Goal: Task Accomplishment & Management: Manage account settings

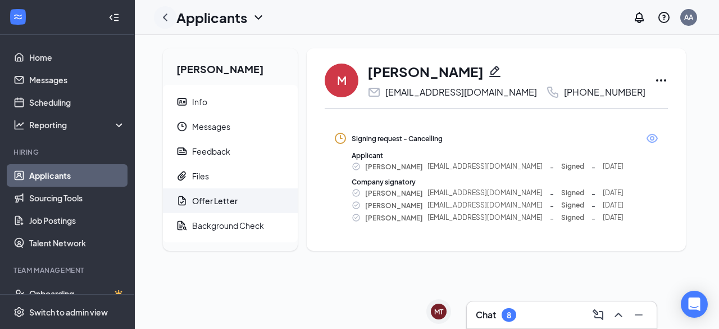
click at [164, 16] on icon "ChevronLeft" at bounding box center [165, 16] width 4 height 7
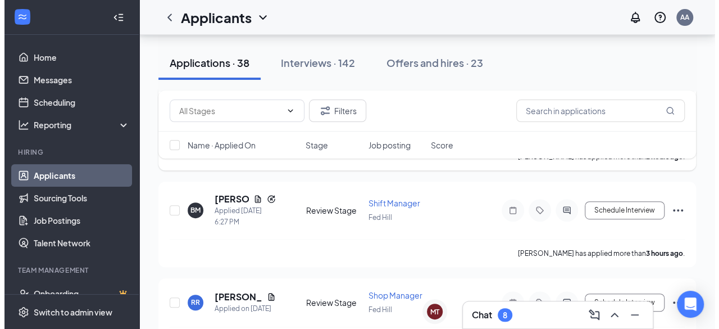
scroll to position [202, 0]
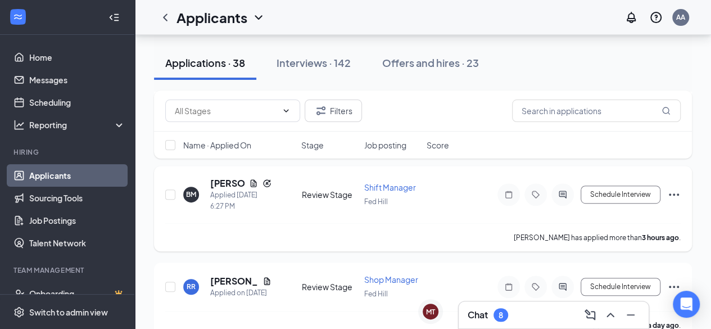
click at [203, 203] on div "BM [PERSON_NAME] Applied [DATE] 6:27 PM" at bounding box center [239, 194] width 112 height 35
click at [232, 185] on h5 "[PERSON_NAME]" at bounding box center [227, 183] width 34 height 12
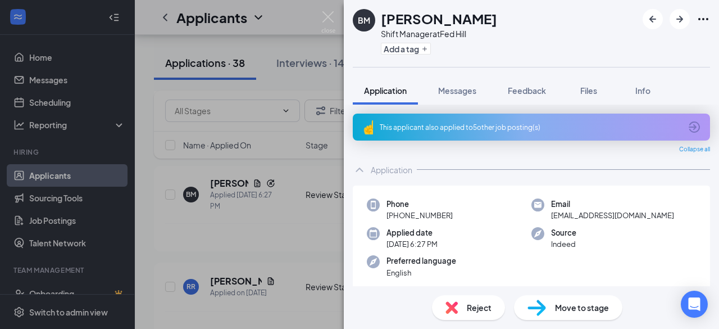
click at [561, 314] on div "Move to stage" at bounding box center [568, 307] width 108 height 25
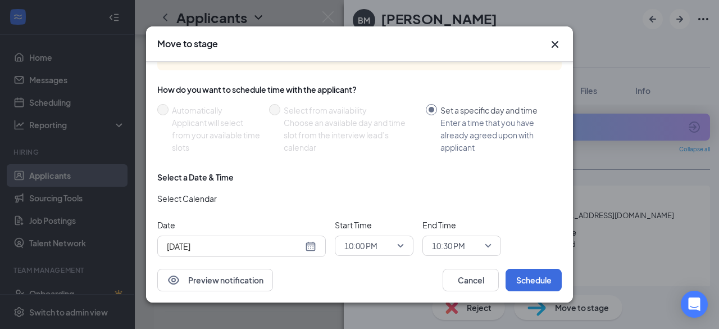
scroll to position [102, 0]
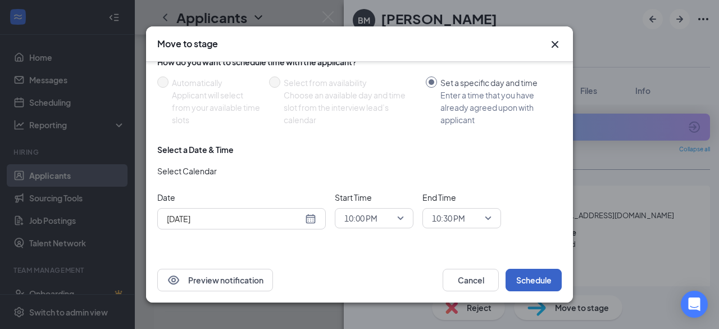
click at [529, 278] on button "Schedule" at bounding box center [534, 279] width 56 height 22
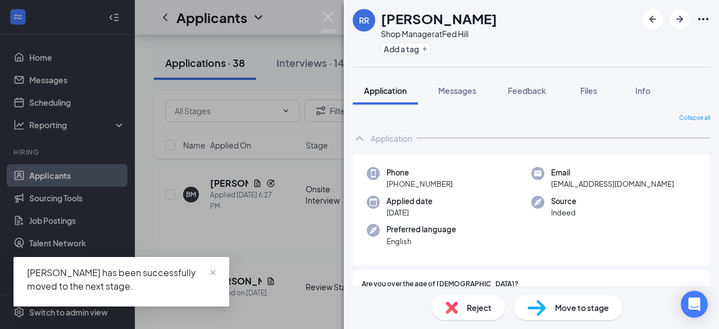
click at [546, 309] on div "Move to stage" at bounding box center [568, 307] width 108 height 25
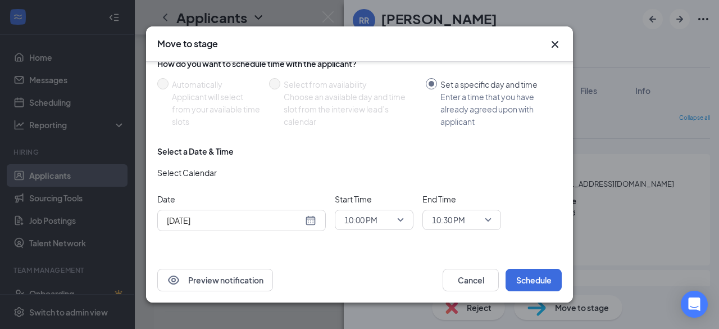
scroll to position [102, 0]
click at [409, 214] on div "10:00 PM" at bounding box center [374, 218] width 79 height 20
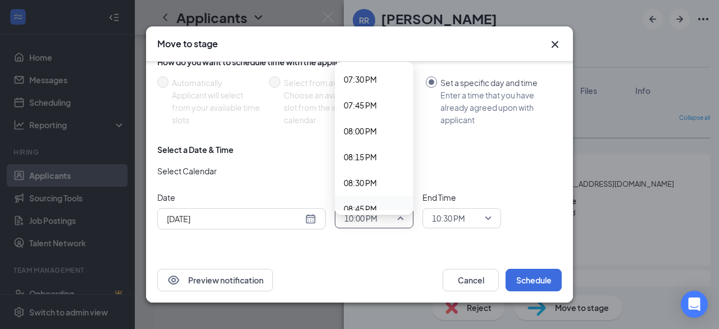
scroll to position [2000, 0]
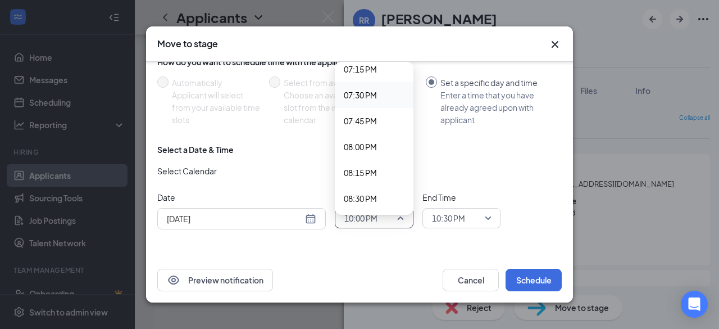
click at [365, 96] on span "07:30 PM" at bounding box center [360, 95] width 33 height 12
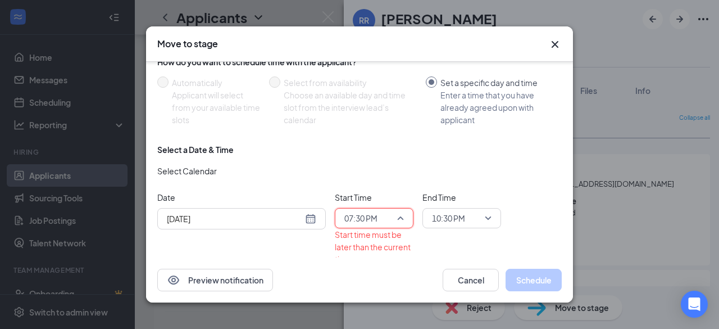
drag, startPoint x: 401, startPoint y: 215, endPoint x: 397, endPoint y: 181, distance: 34.0
click at [397, 181] on div "Select a Date & Time Select Calendar Date [DATE] Start Time 07:30 PM 07:15 PM 0…" at bounding box center [359, 209] width 404 height 130
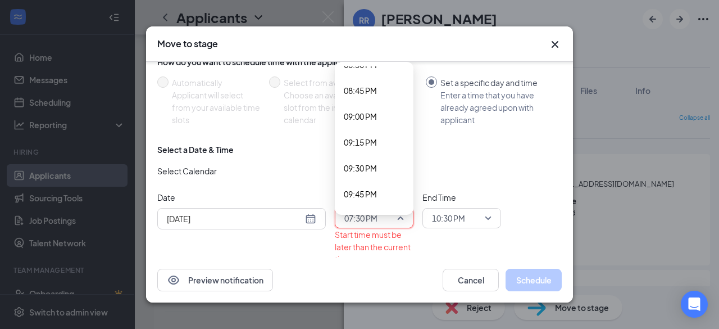
scroll to position [2157, 0]
click at [366, 168] on span "09:45 PM" at bounding box center [360, 171] width 33 height 12
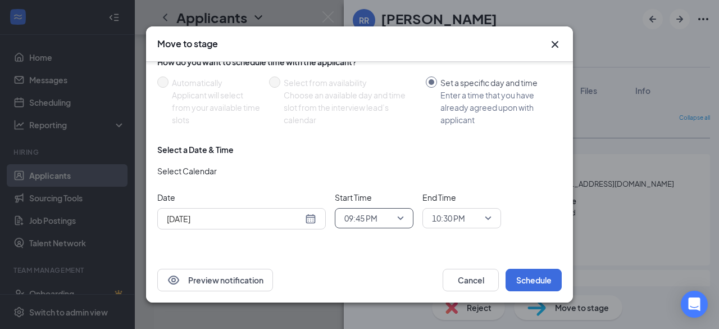
click at [485, 218] on span "10:30 PM" at bounding box center [462, 218] width 60 height 17
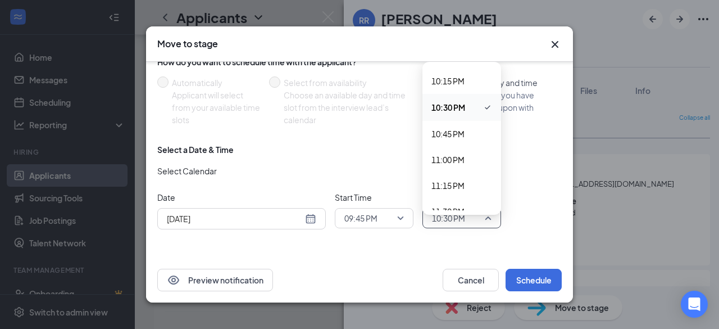
scroll to position [2298, 0]
click at [470, 80] on span "10:15 PM" at bounding box center [461, 80] width 61 height 12
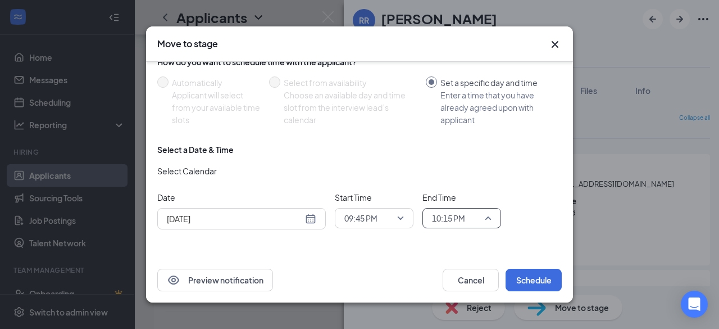
click at [491, 221] on div "10:15 PM" at bounding box center [461, 218] width 79 height 20
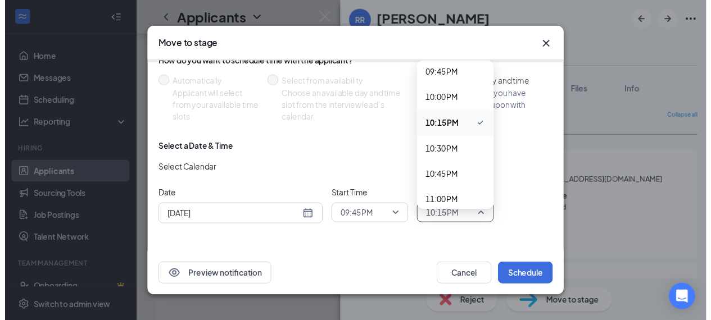
scroll to position [2231, 0]
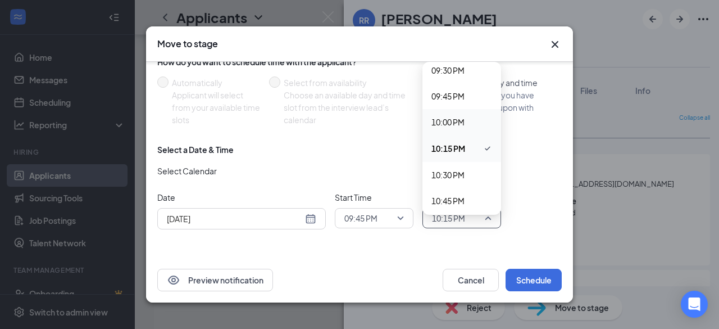
click at [467, 116] on span "10:00 PM" at bounding box center [461, 122] width 61 height 12
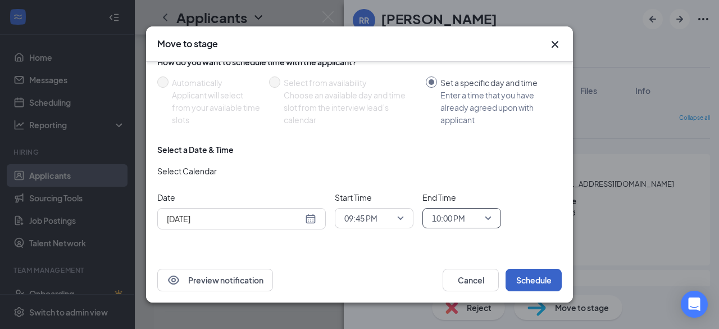
click at [525, 276] on button "Schedule" at bounding box center [534, 279] width 56 height 22
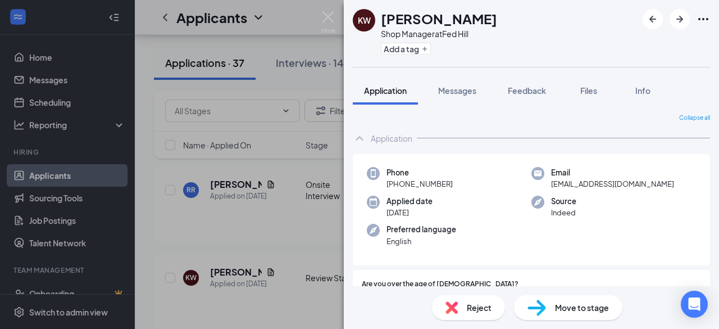
click at [283, 81] on div "KW [PERSON_NAME] Shop Manager at [GEOGRAPHIC_DATA] Add a tag Application Messag…" at bounding box center [359, 164] width 719 height 329
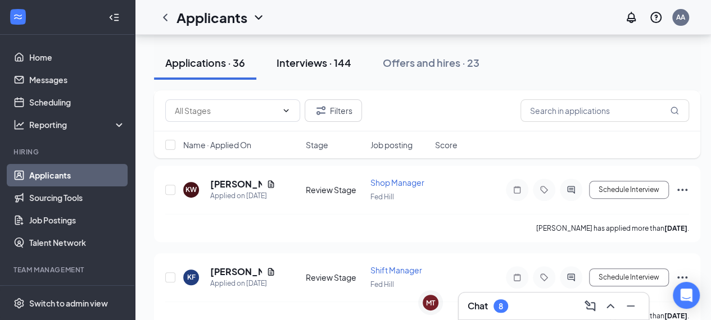
click at [340, 55] on button "Interviews · 144" at bounding box center [313, 63] width 97 height 34
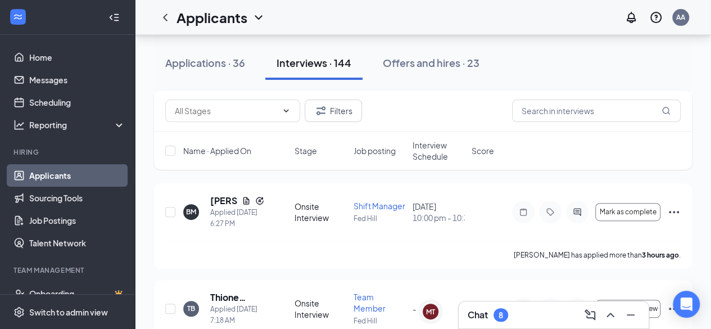
scroll to position [179, 0]
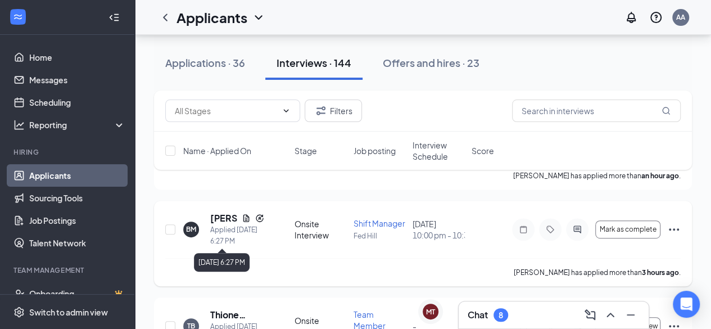
click at [238, 231] on div "Applied [DATE] 6:27 PM" at bounding box center [237, 235] width 54 height 22
click at [610, 221] on button "Mark as complete" at bounding box center [627, 229] width 65 height 18
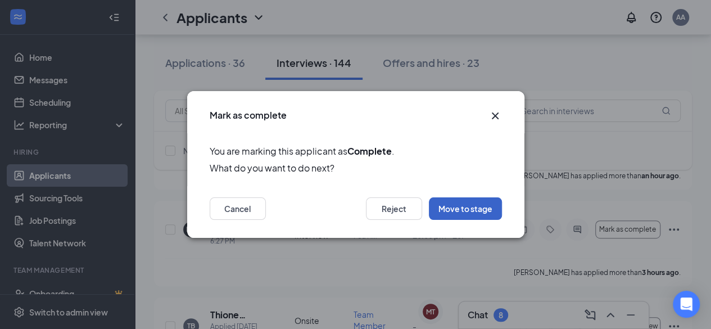
click at [461, 204] on button "Move to stage" at bounding box center [465, 208] width 73 height 22
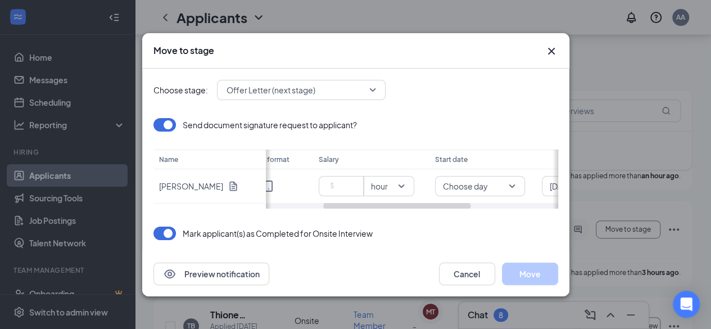
scroll to position [0, 112]
drag, startPoint x: 399, startPoint y: 202, endPoint x: 456, endPoint y: 214, distance: 57.9
click at [456, 214] on div "Choose stage: Offer Letter (next stage) Send document signature request to appl…" at bounding box center [355, 160] width 404 height 183
drag, startPoint x: 446, startPoint y: 203, endPoint x: 407, endPoint y: 204, distance: 39.3
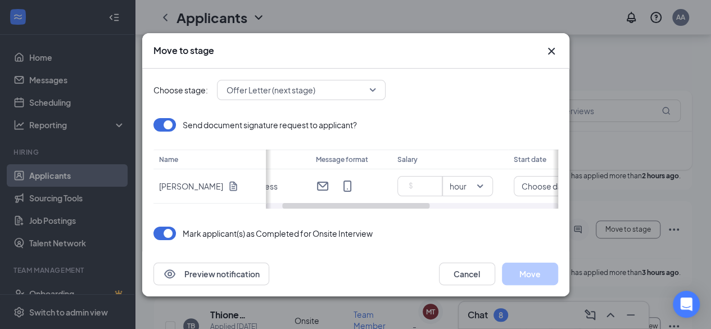
click at [407, 204] on div at bounding box center [356, 206] width 148 height 6
click at [407, 201] on td "hour" at bounding box center [449, 186] width 117 height 34
click at [417, 185] on input at bounding box center [421, 185] width 39 height 17
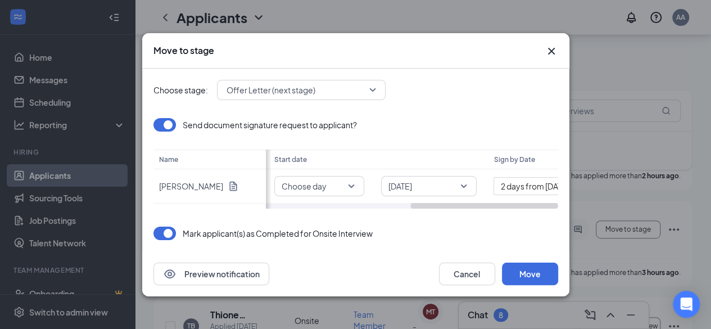
scroll to position [0, 286]
drag, startPoint x: 422, startPoint y: 205, endPoint x: 551, endPoint y: 206, distance: 129.2
click at [551, 206] on div at bounding box center [484, 206] width 148 height 6
type input "17"
click at [499, 233] on div "Mark applicant(s) as Completed for Onsite Interview" at bounding box center [355, 232] width 404 height 13
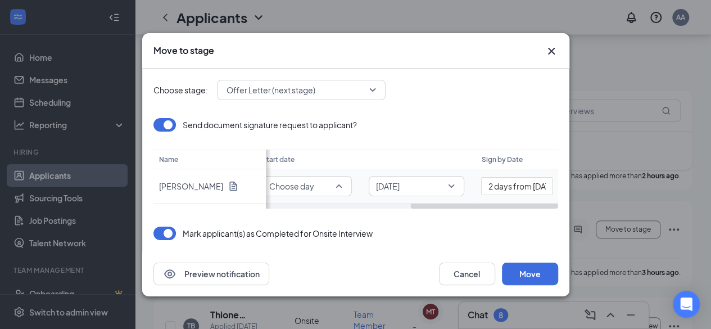
click at [343, 192] on div "Choose day" at bounding box center [307, 186] width 90 height 20
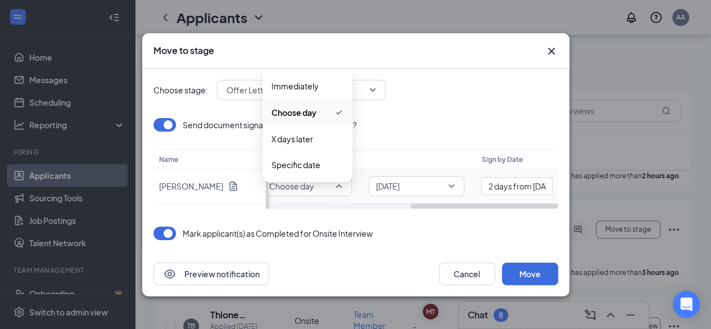
click at [304, 117] on span "Choose day" at bounding box center [293, 112] width 45 height 12
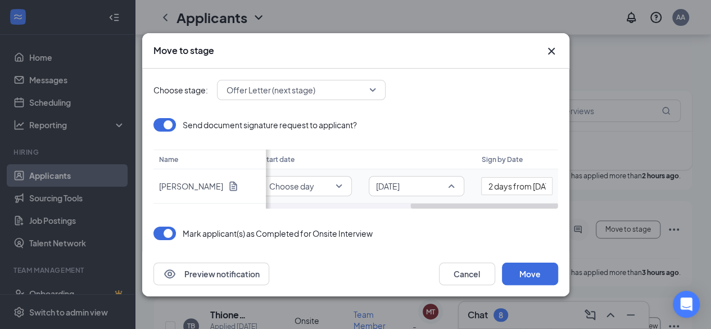
click at [445, 192] on input "search" at bounding box center [412, 185] width 74 height 19
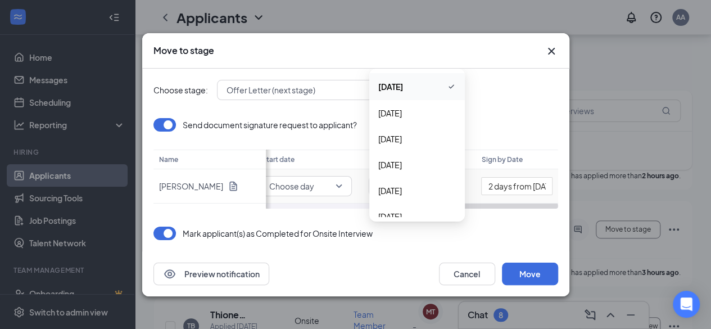
click at [403, 92] on span "[DATE]" at bounding box center [390, 86] width 25 height 12
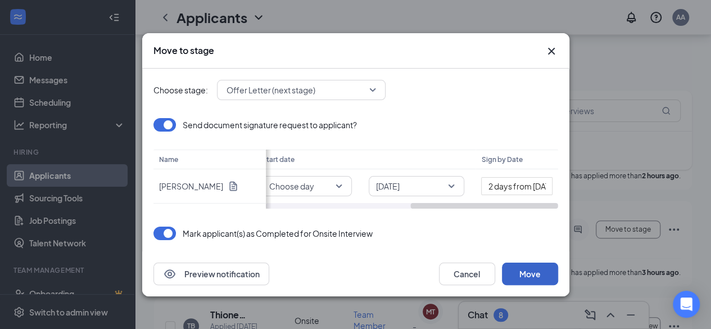
click at [529, 270] on button "Move" at bounding box center [530, 273] width 56 height 22
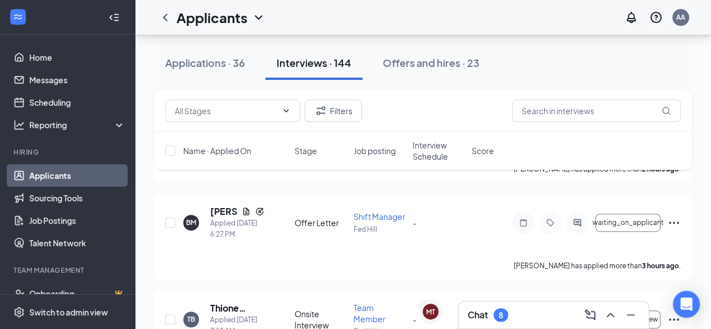
scroll to position [156, 0]
